Goal: Task Accomplishment & Management: Use online tool/utility

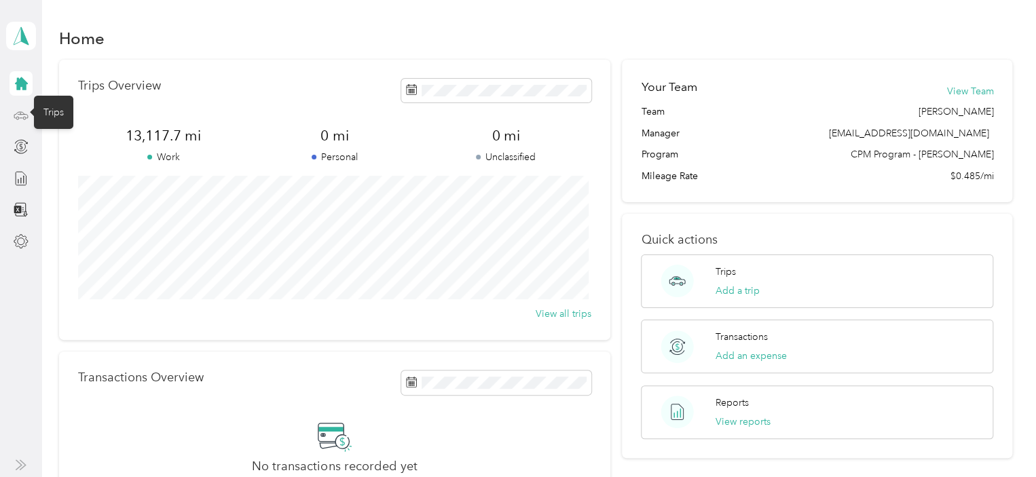
click at [26, 113] on icon at bounding box center [21, 115] width 15 height 15
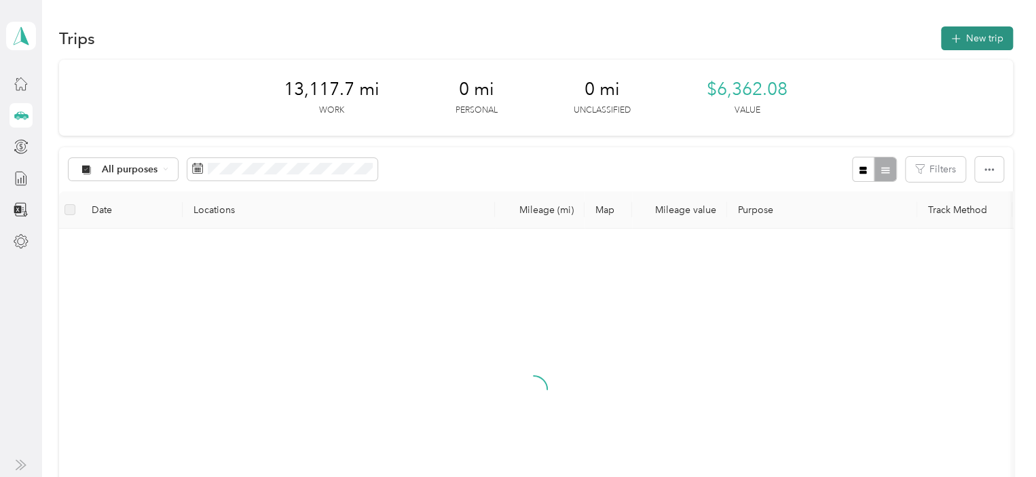
click at [964, 43] on button "New trip" at bounding box center [977, 38] width 72 height 24
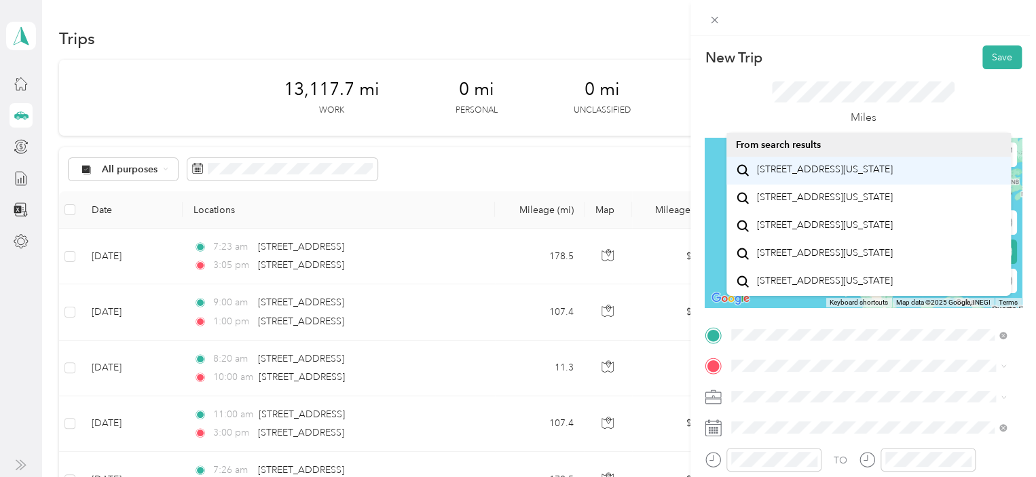
click at [823, 174] on span "[STREET_ADDRESS][US_STATE]" at bounding box center [825, 170] width 136 height 12
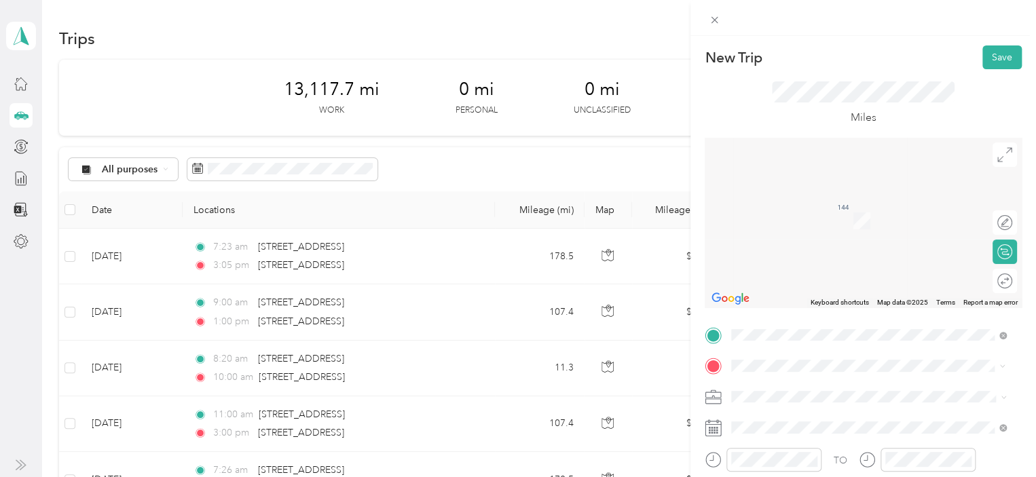
click at [791, 215] on li "[STREET_ADDRESS][DEMOGRAPHIC_DATA][US_STATE]" at bounding box center [868, 201] width 284 height 28
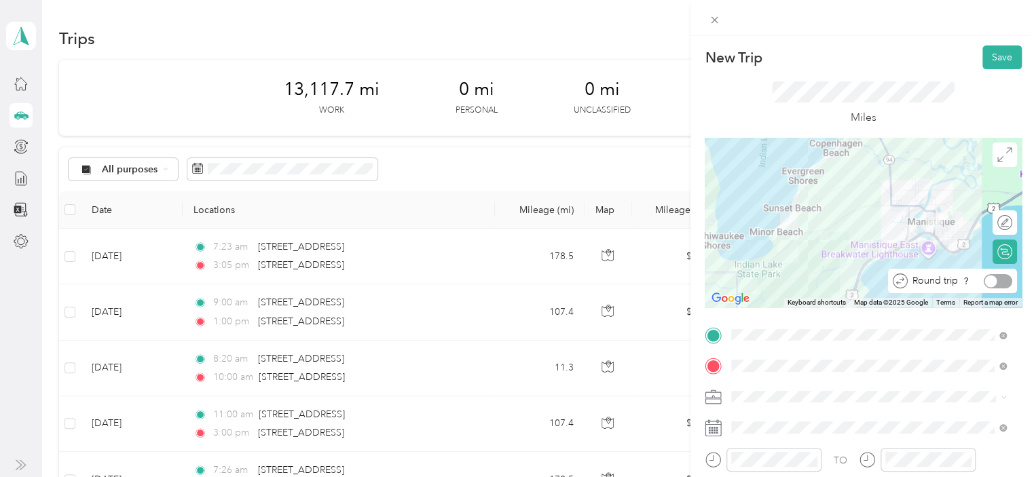
click at [991, 282] on div at bounding box center [998, 281] width 29 height 14
click at [779, 280] on span "809-37 DOC SO Reg1/UP" at bounding box center [792, 278] width 112 height 12
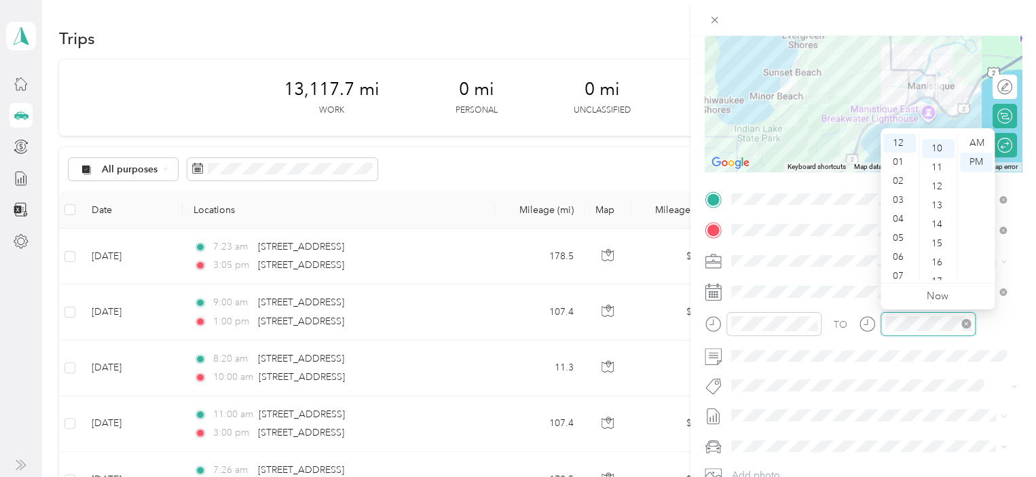
scroll to position [190, 0]
click at [895, 182] on div "02" at bounding box center [899, 181] width 33 height 19
click at [932, 141] on div "00" at bounding box center [938, 143] width 33 height 19
click at [979, 160] on div "PM" at bounding box center [976, 162] width 33 height 19
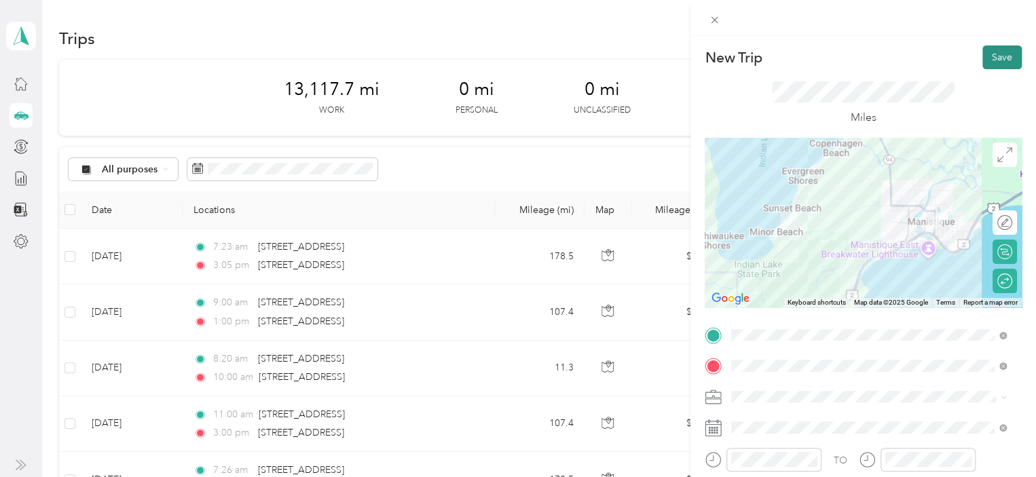
click at [986, 60] on button "Save" at bounding box center [1001, 57] width 39 height 24
